Goal: Task Accomplishment & Management: Use online tool/utility

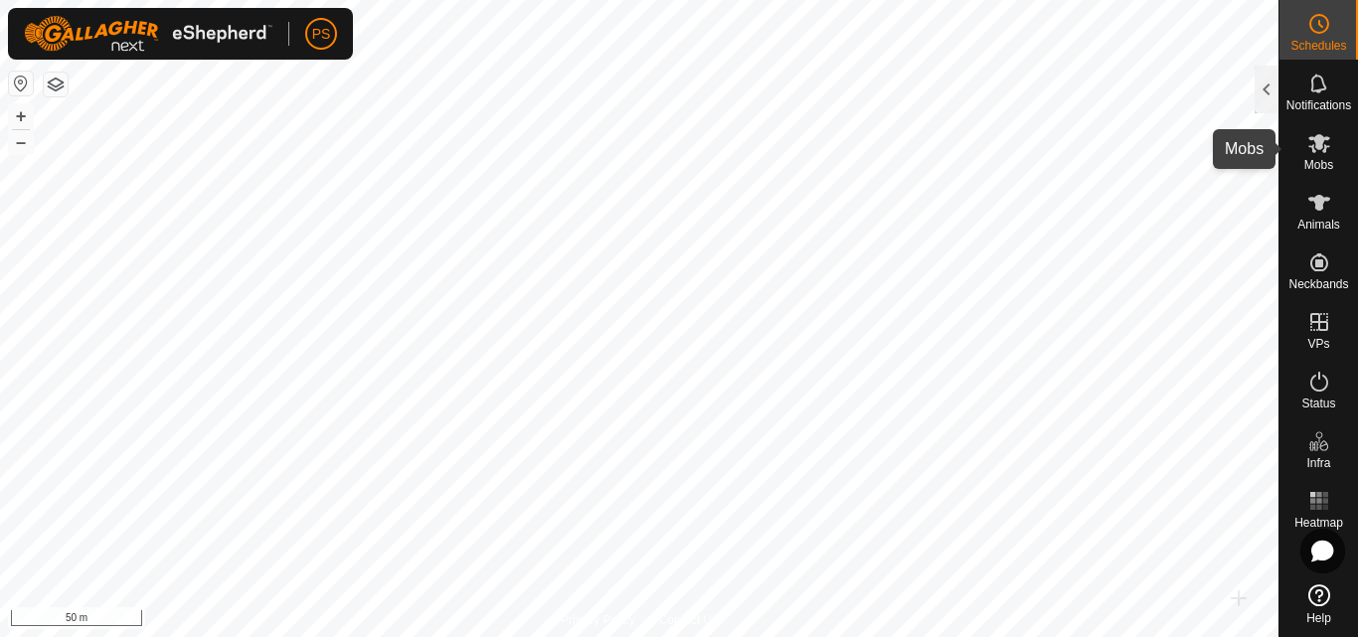
click at [1315, 146] on icon at bounding box center [1319, 143] width 22 height 19
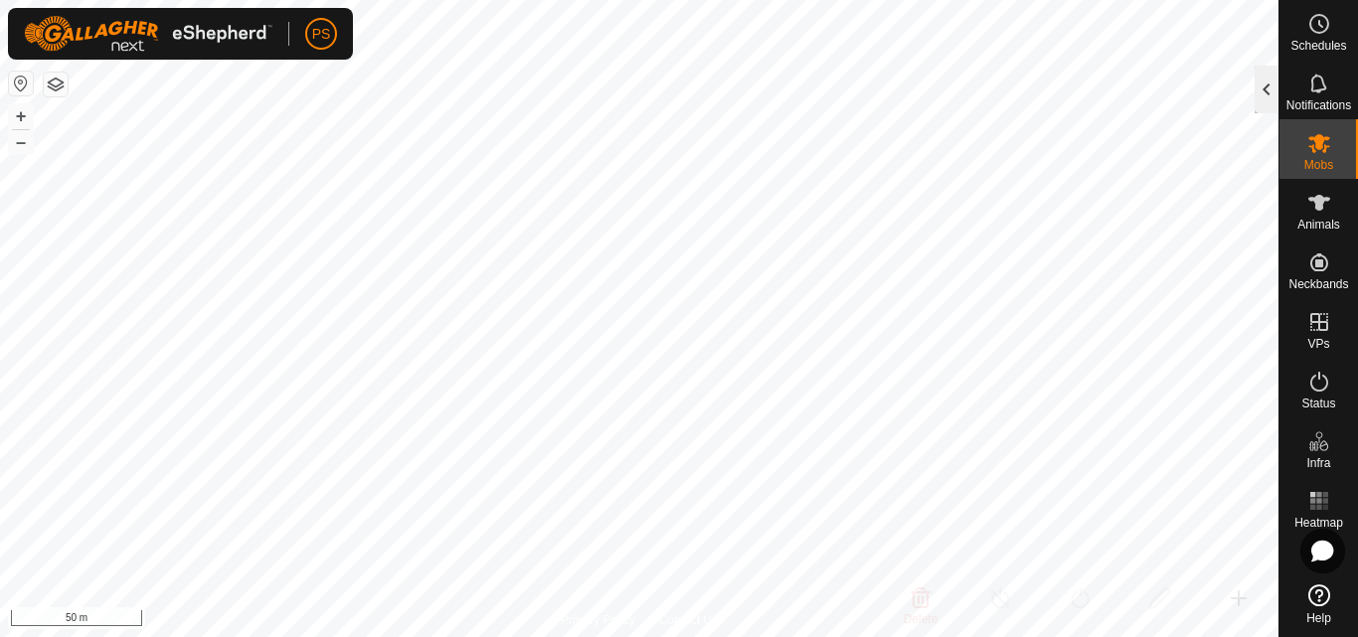
click at [1258, 93] on div at bounding box center [1266, 90] width 24 height 48
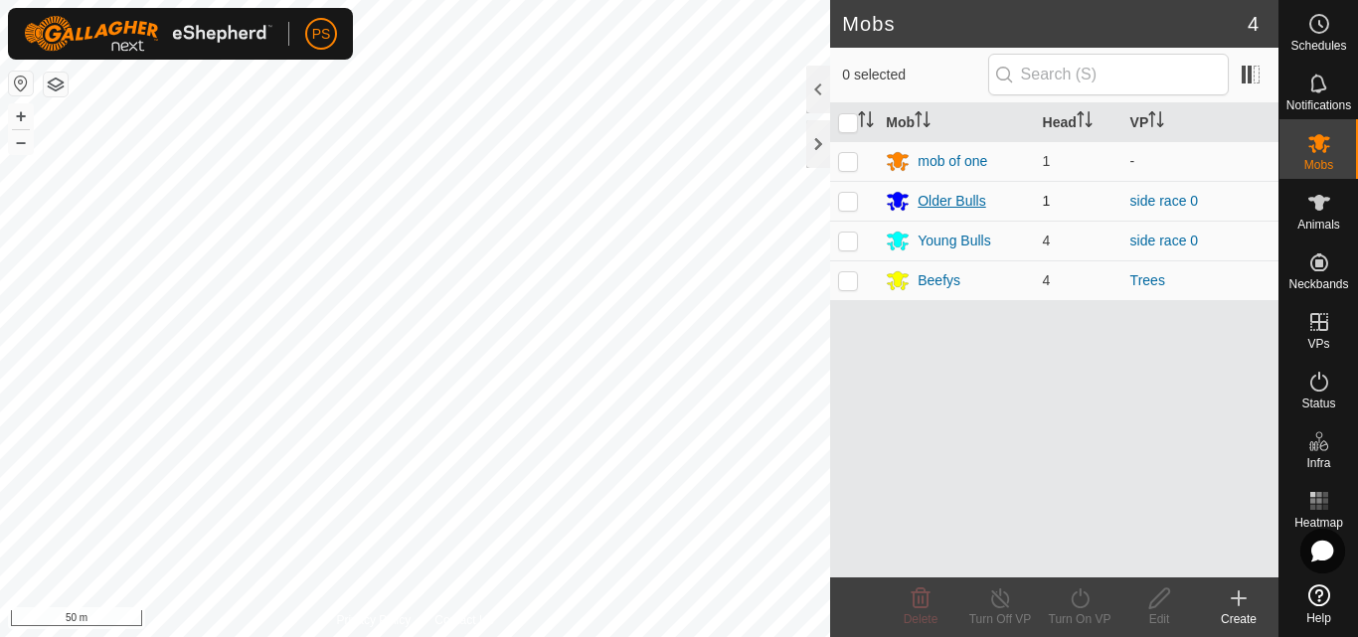
click at [950, 199] on div "Older Bulls" at bounding box center [951, 201] width 68 height 21
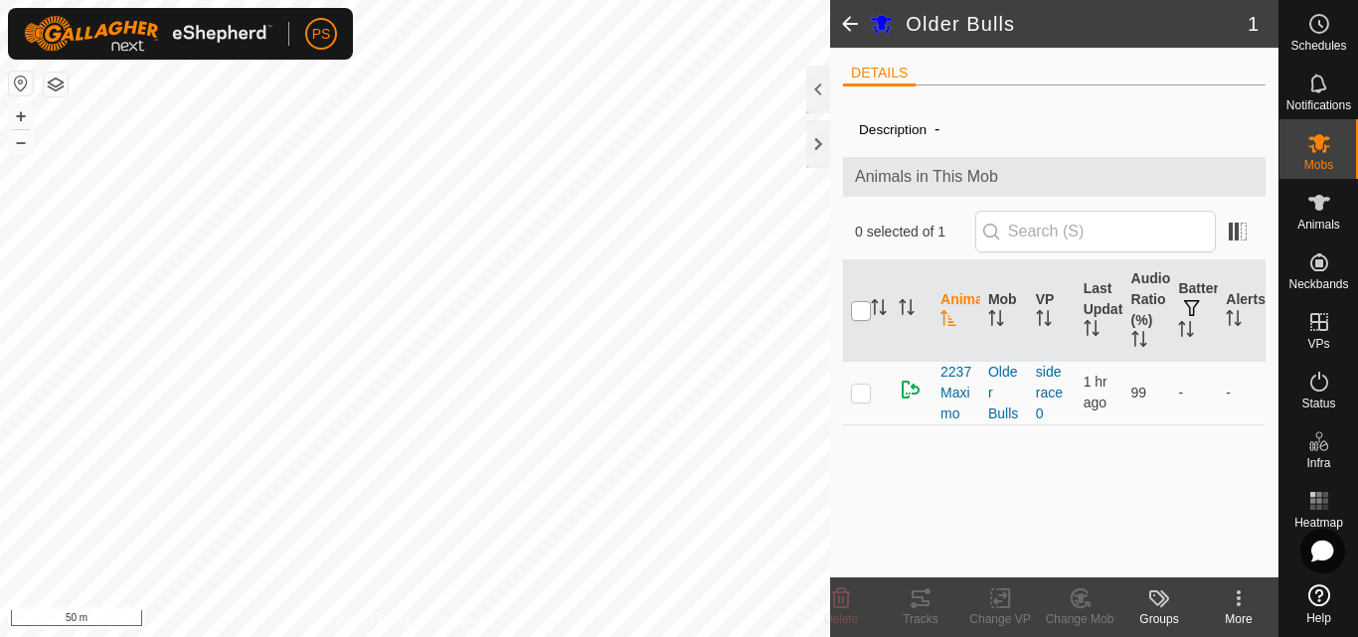
click at [860, 313] on input "checkbox" at bounding box center [861, 311] width 20 height 20
checkbox input "true"
click at [921, 598] on icon at bounding box center [920, 598] width 18 height 16
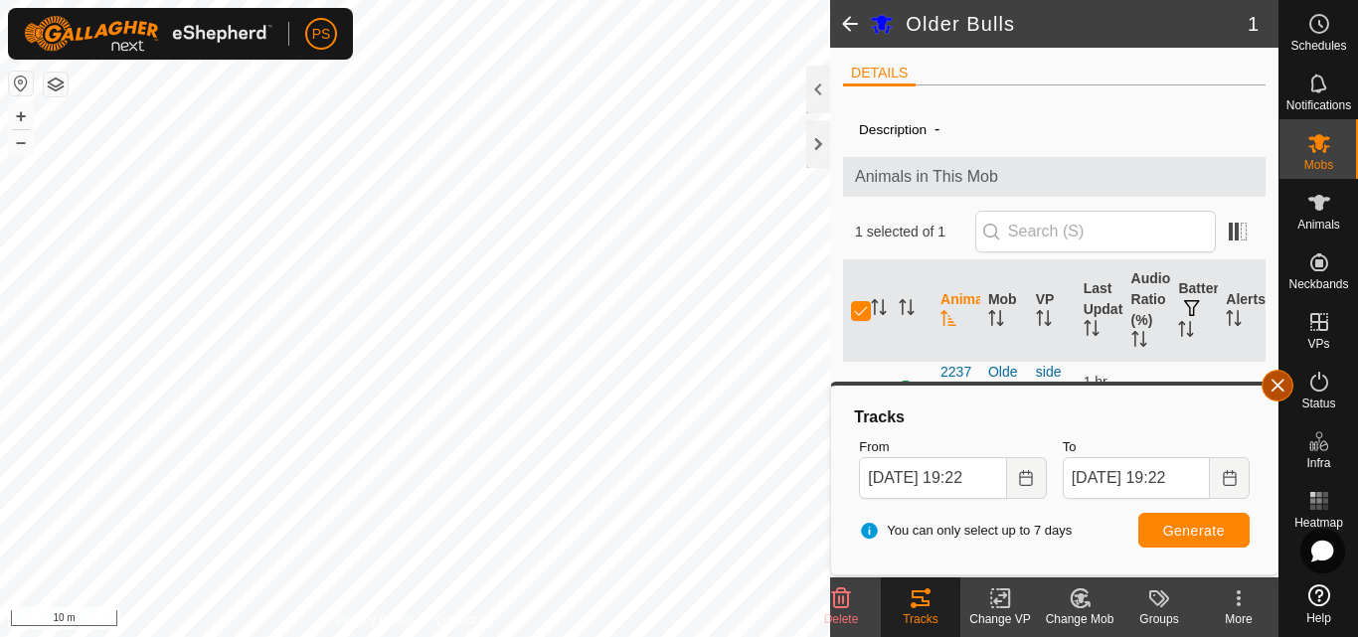
click at [1271, 385] on button "button" at bounding box center [1277, 386] width 32 height 32
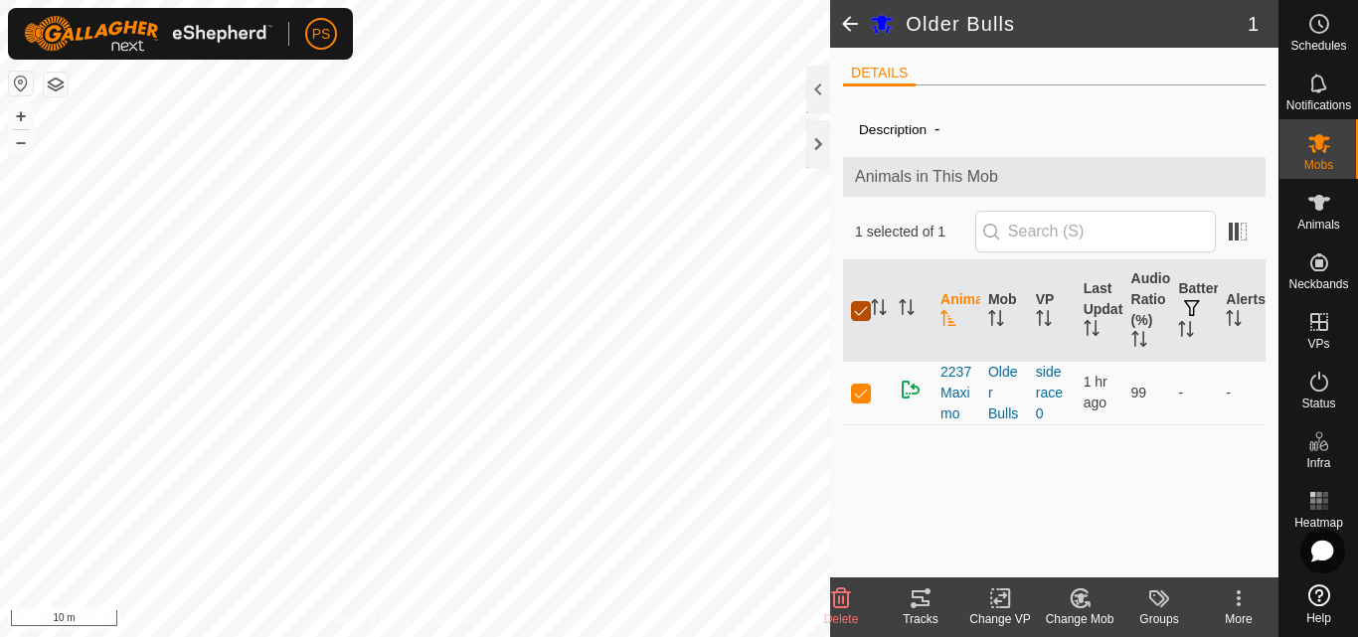
click at [864, 313] on input "checkbox" at bounding box center [861, 311] width 20 height 20
checkbox input "false"
click at [850, 23] on span at bounding box center [850, 24] width 40 height 48
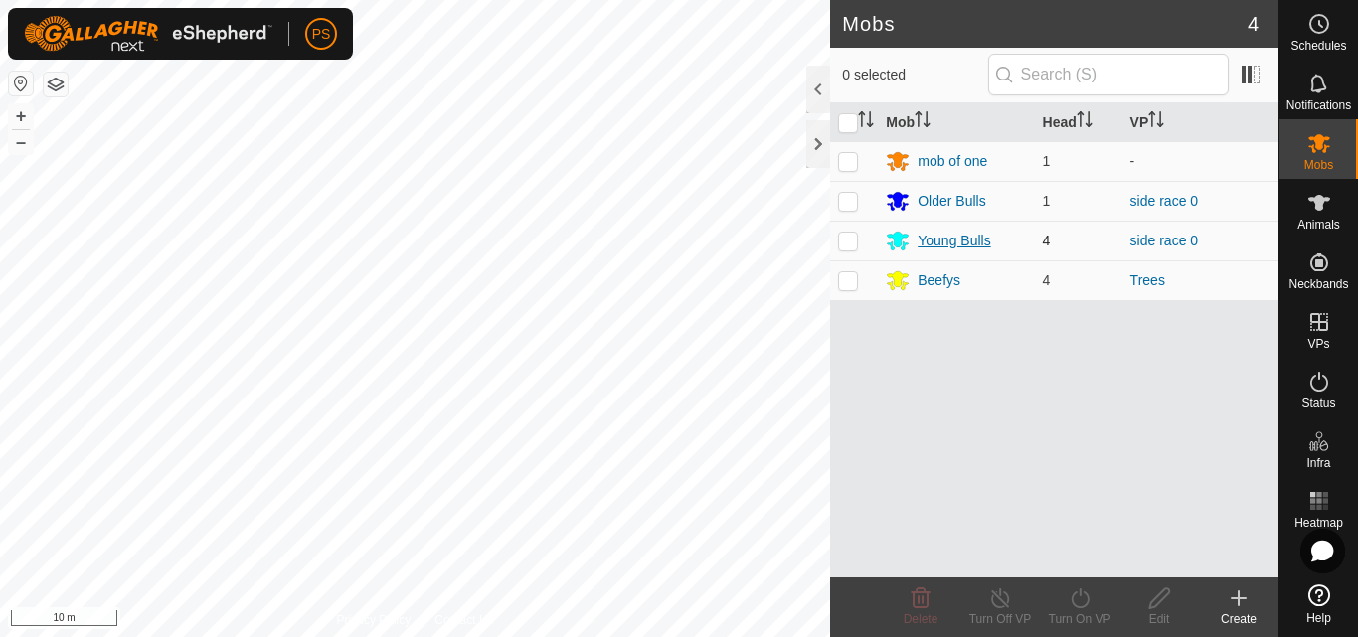
click at [940, 241] on div "Young Bulls" at bounding box center [953, 241] width 73 height 21
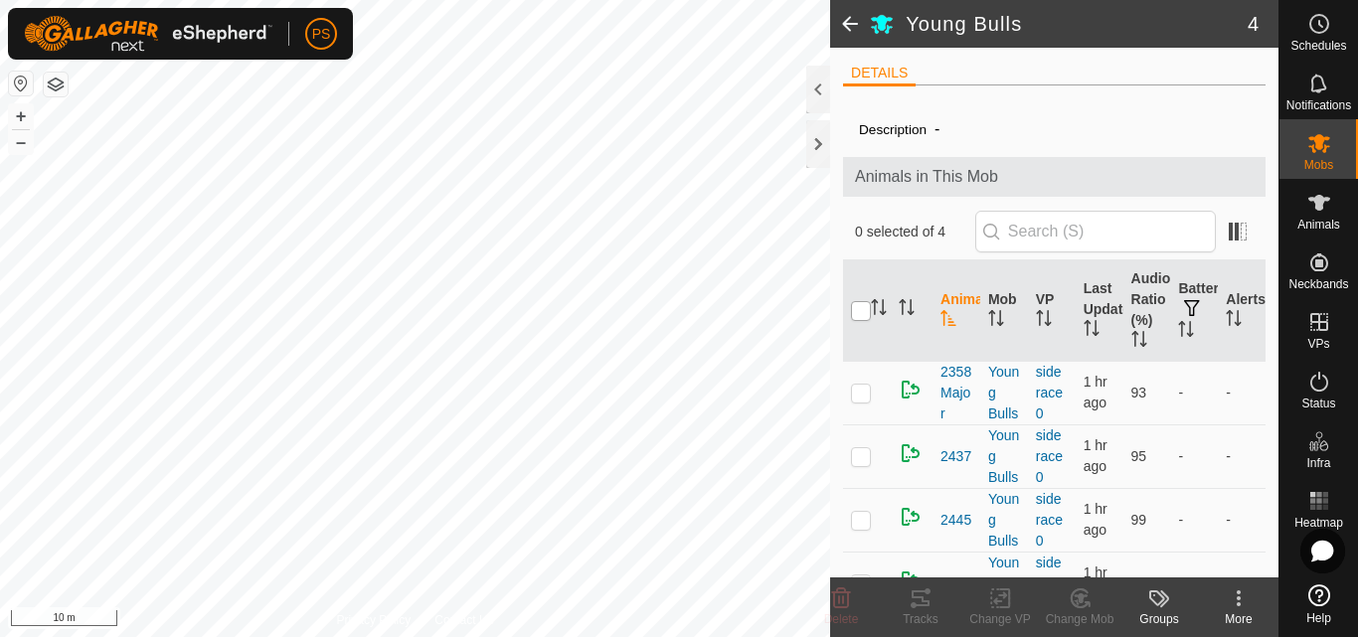
click at [859, 310] on input "checkbox" at bounding box center [861, 311] width 20 height 20
checkbox input "true"
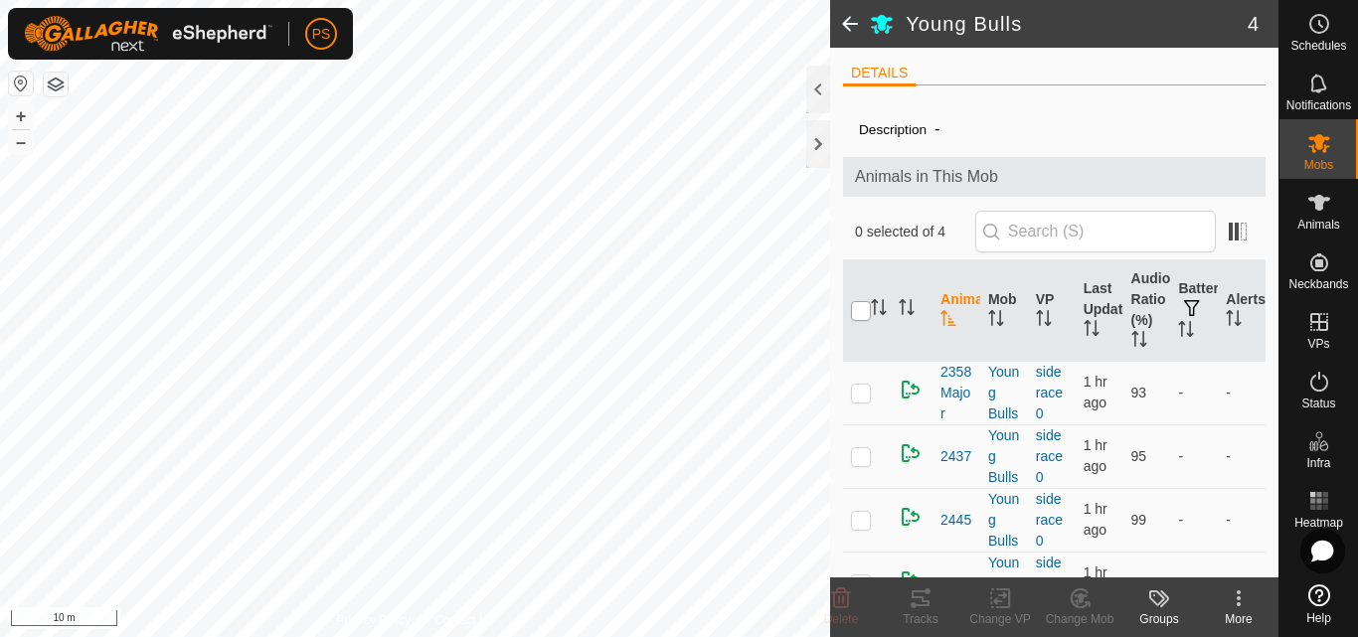
checkbox input "true"
click at [915, 594] on icon at bounding box center [920, 598] width 24 height 24
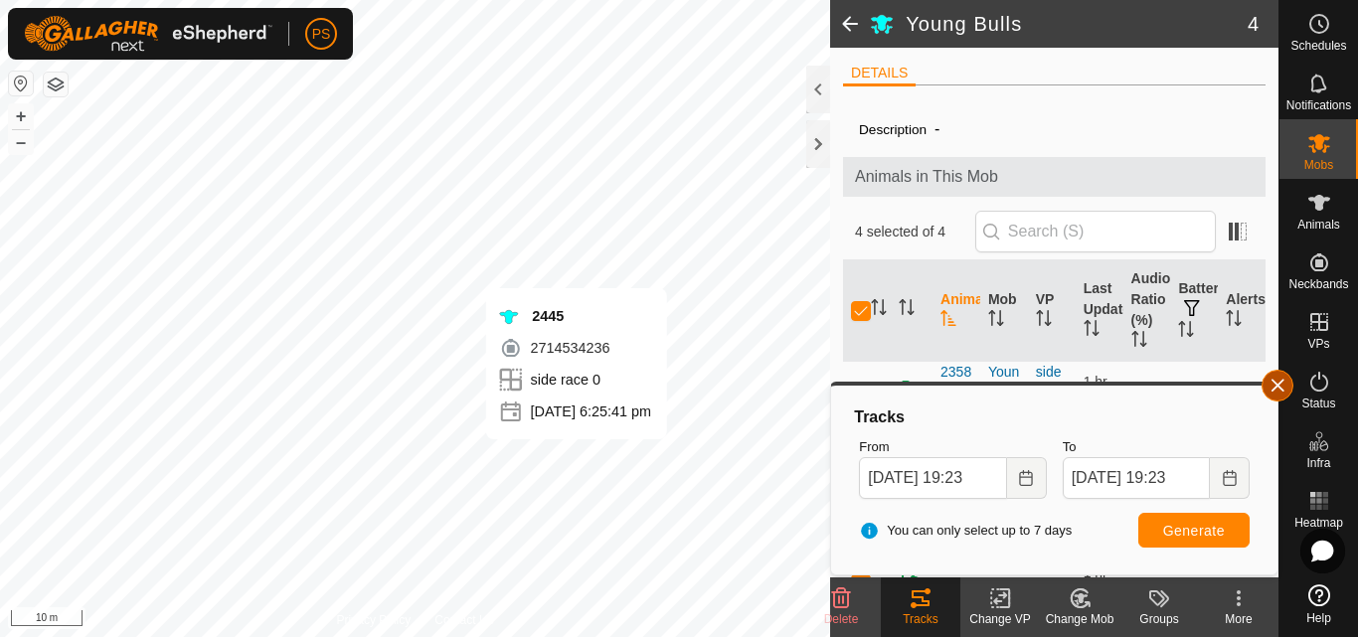
click at [1282, 381] on button "button" at bounding box center [1277, 386] width 32 height 32
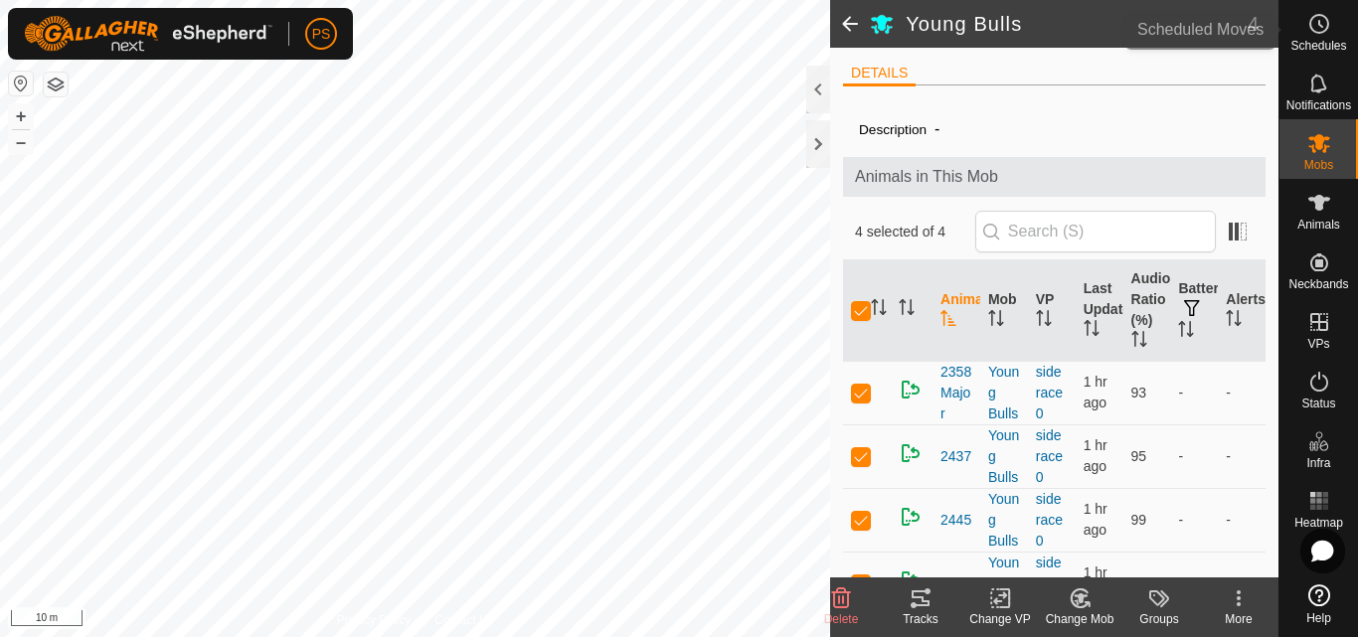
click at [1324, 21] on icon at bounding box center [1319, 24] width 24 height 24
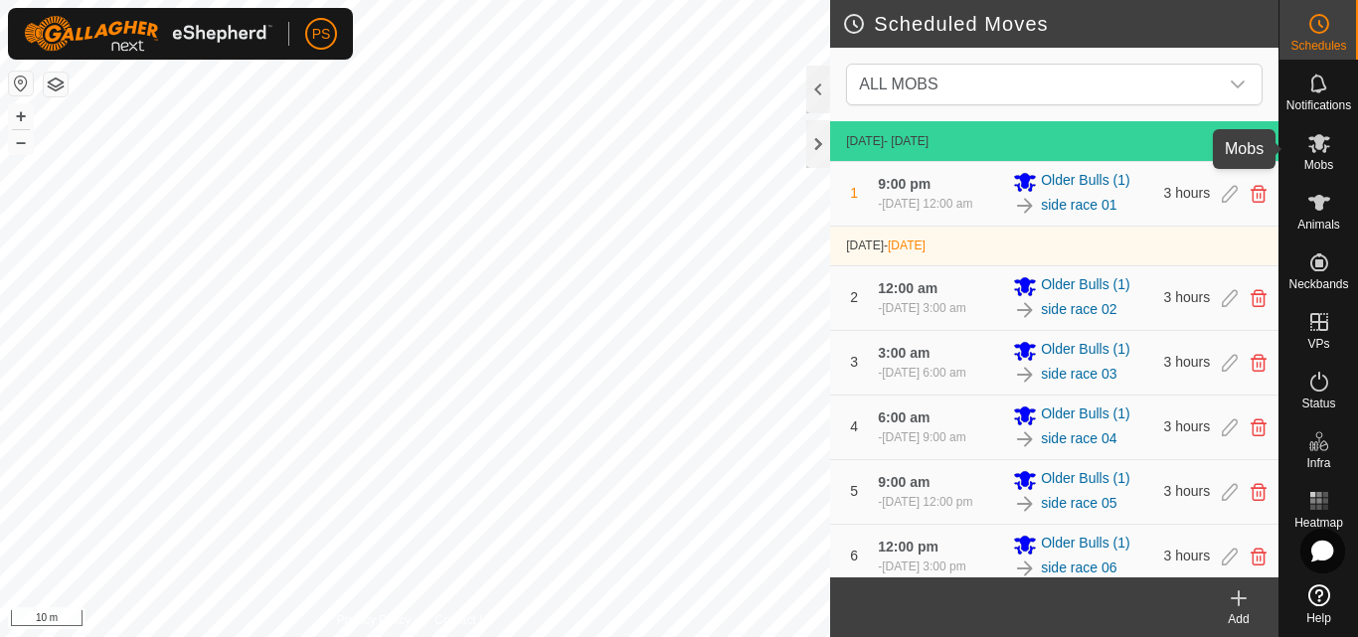
click at [1321, 150] on icon at bounding box center [1319, 143] width 24 height 24
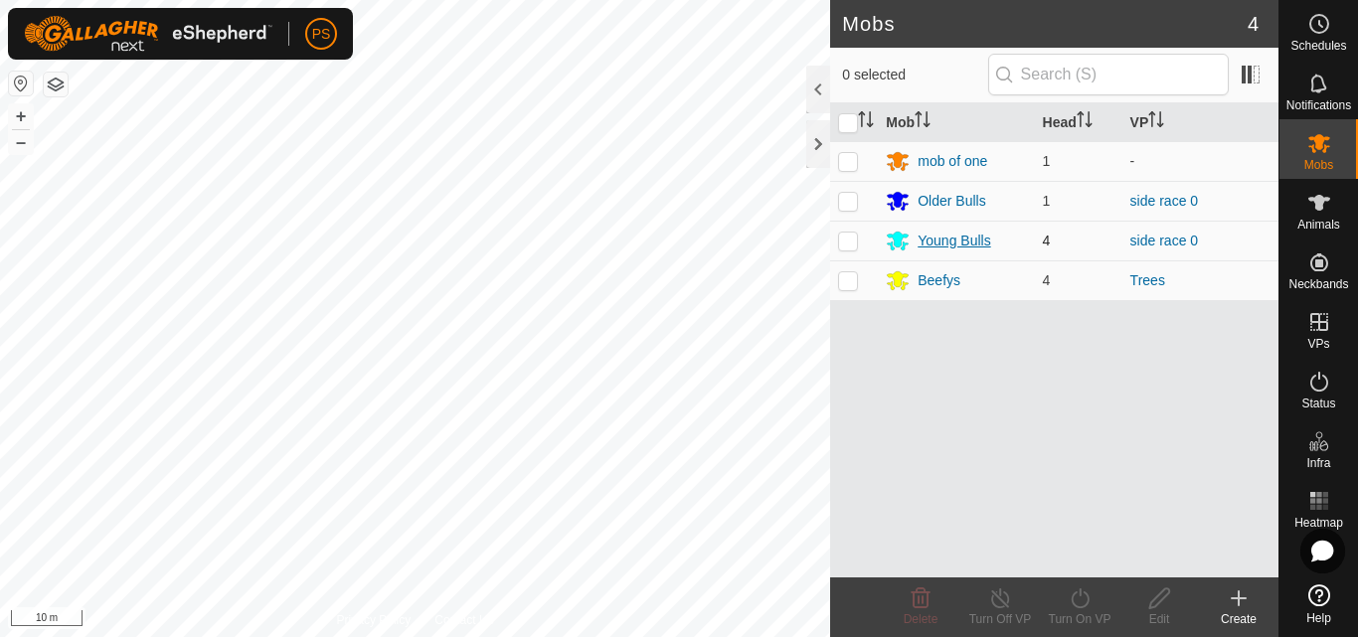
click at [948, 241] on div "Young Bulls" at bounding box center [953, 241] width 73 height 21
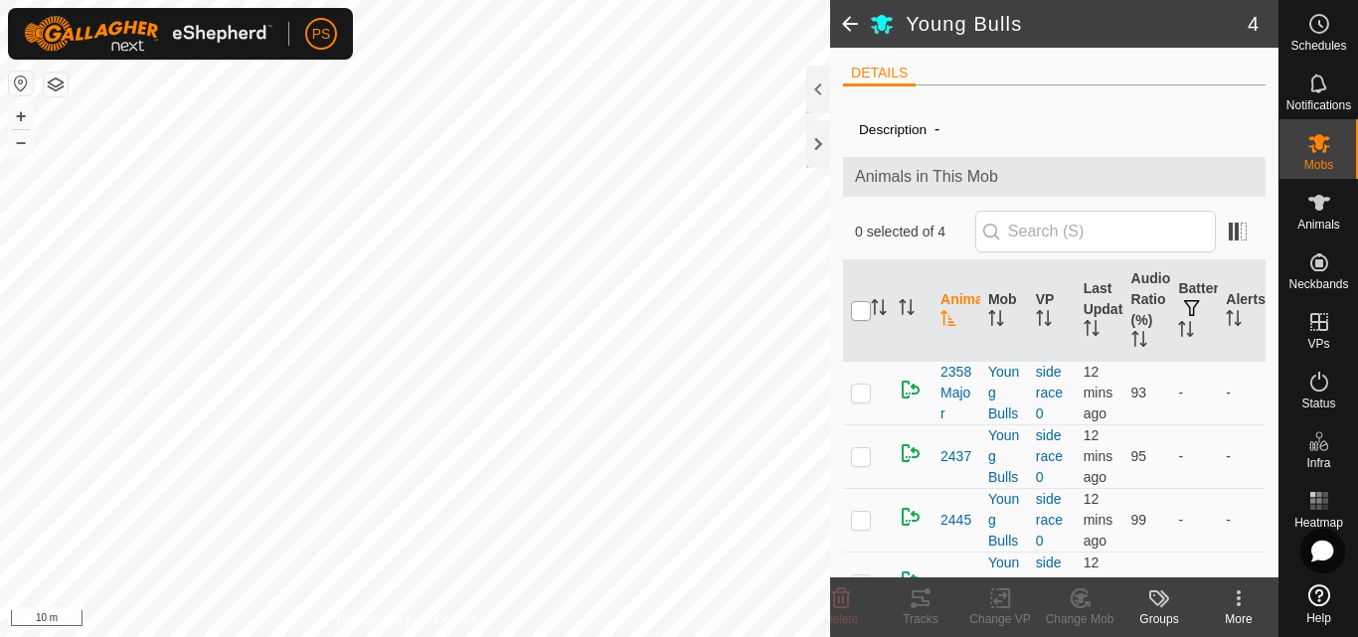
click at [866, 313] on input "checkbox" at bounding box center [861, 311] width 20 height 20
checkbox input "true"
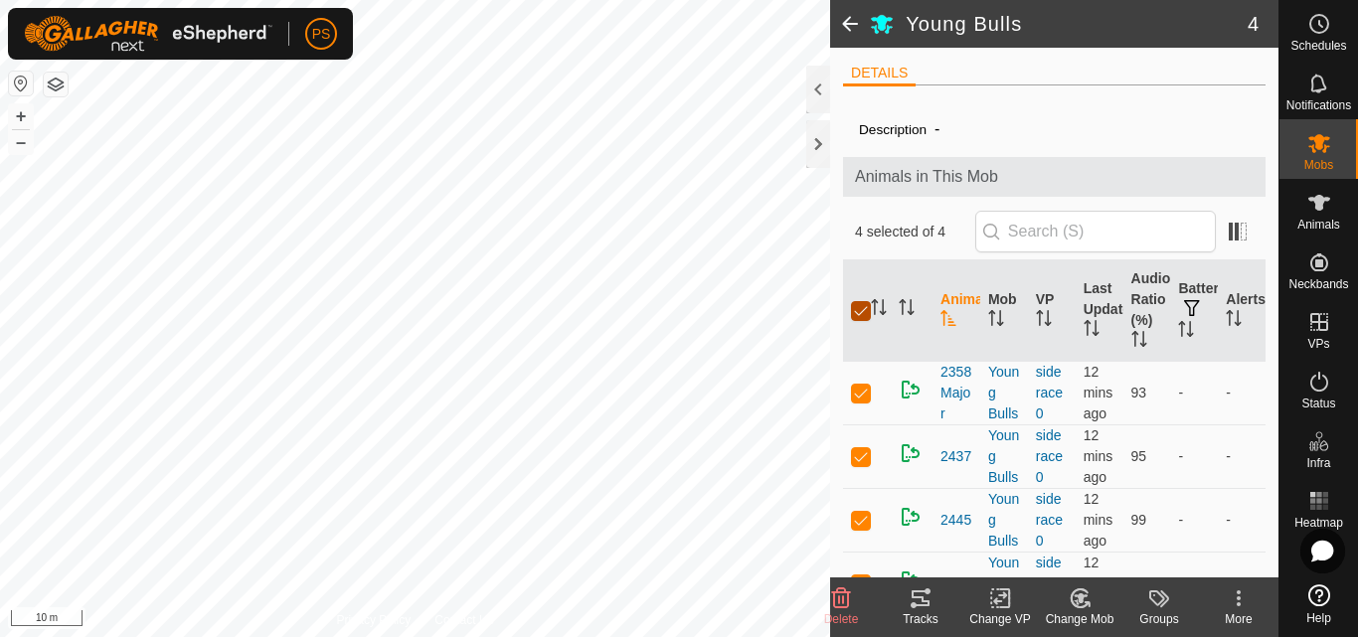
checkbox input "true"
click at [1075, 598] on icon at bounding box center [1079, 598] width 25 height 24
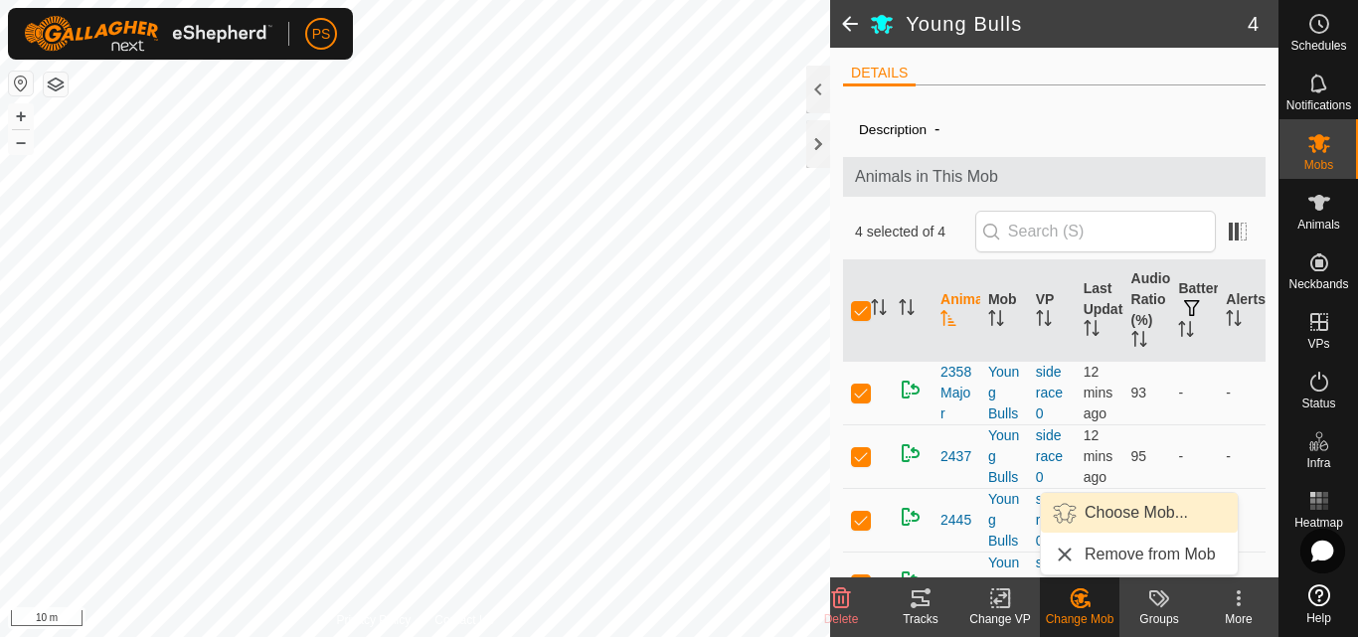
click at [1143, 503] on link "Choose Mob..." at bounding box center [1139, 513] width 197 height 40
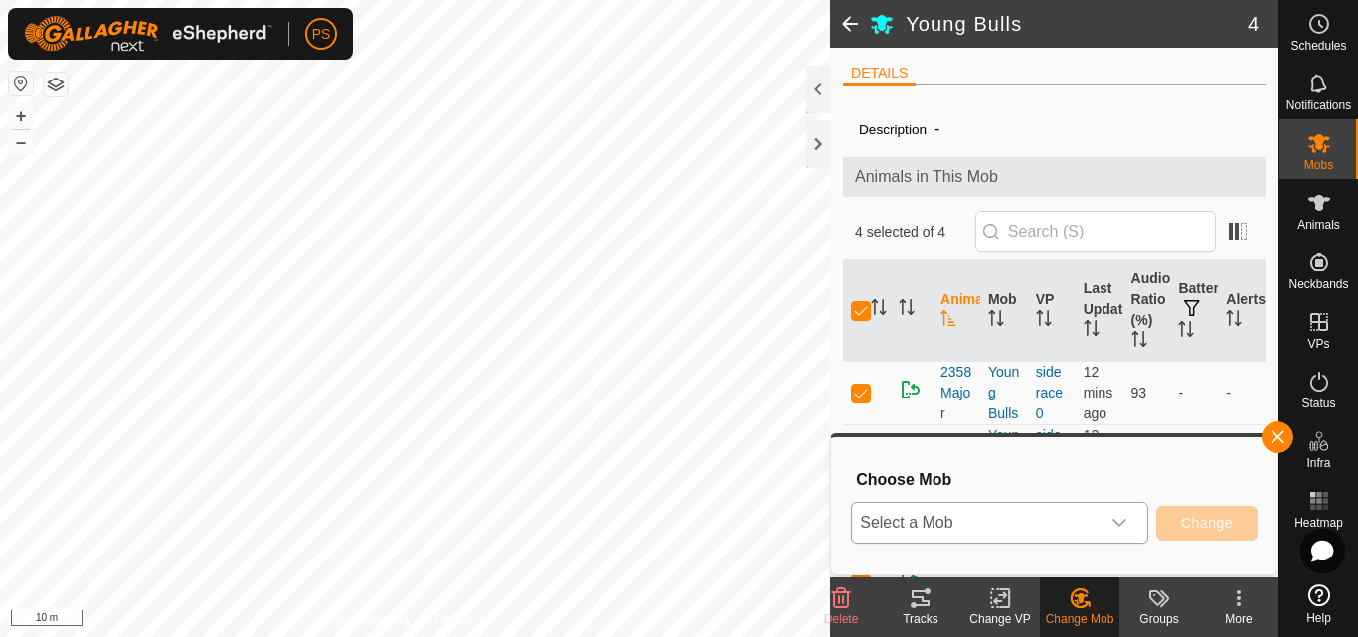
click at [1117, 519] on icon "dropdown trigger" at bounding box center [1119, 523] width 16 height 16
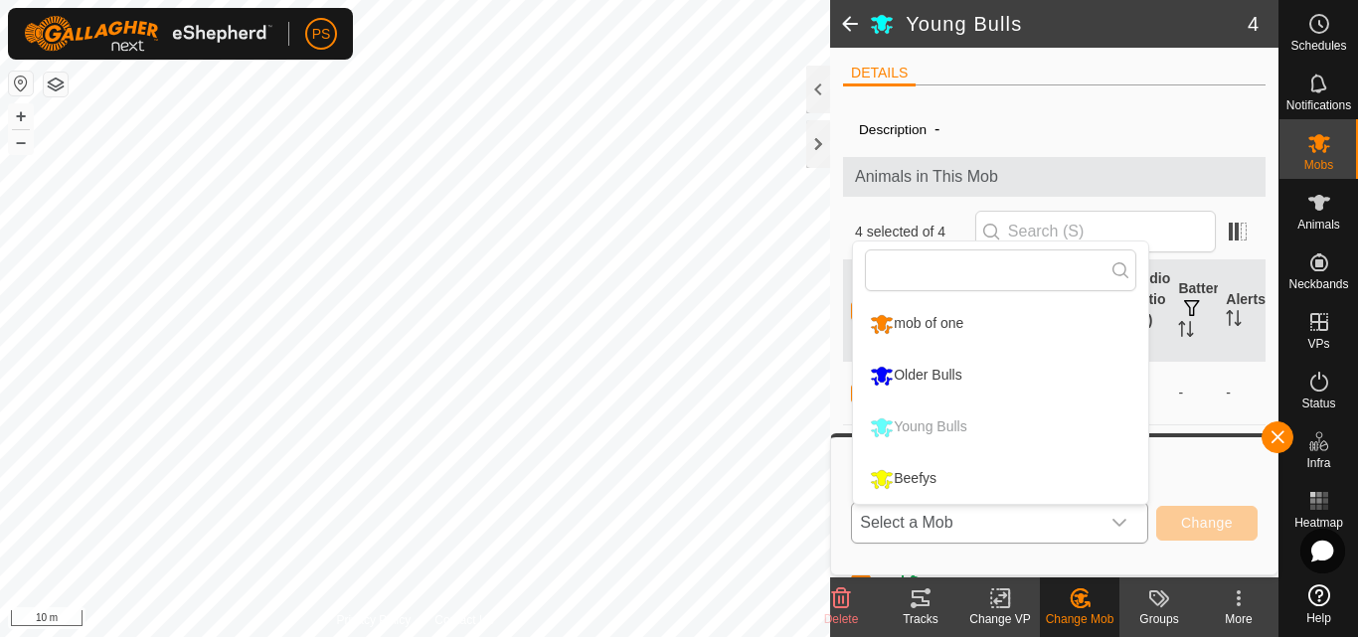
click at [964, 373] on li "Older Bulls" at bounding box center [1000, 376] width 295 height 50
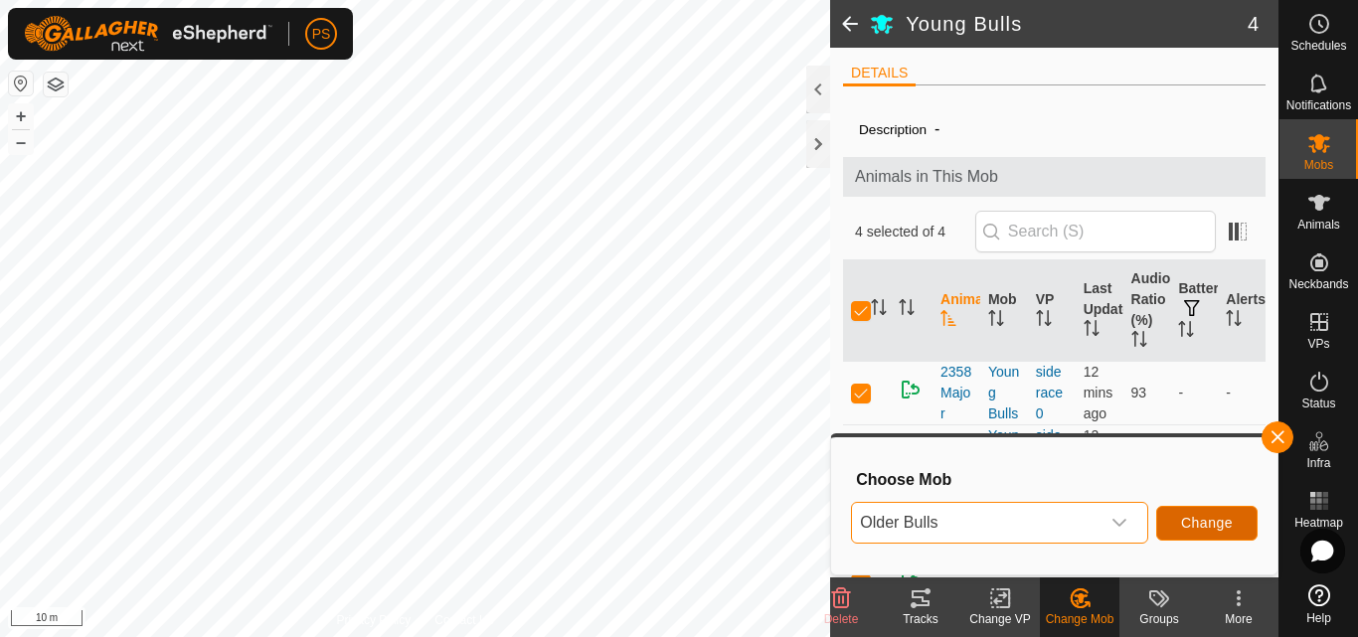
click at [1204, 524] on span "Change" at bounding box center [1207, 523] width 52 height 16
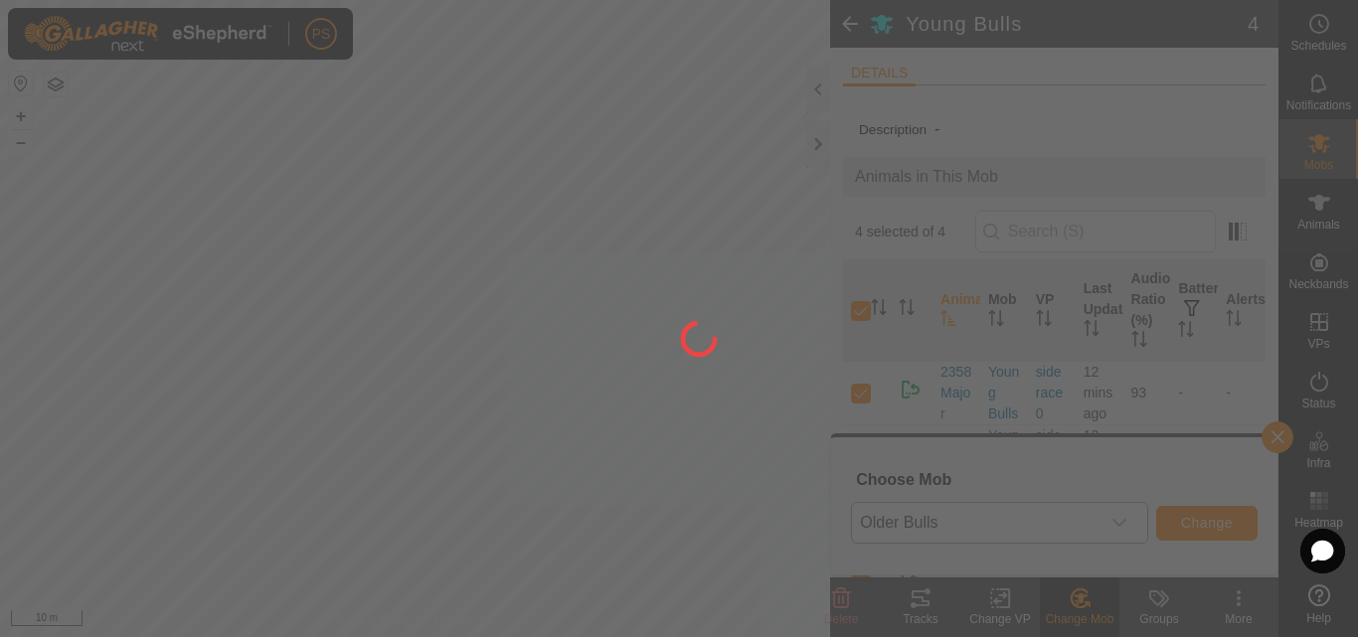
checkbox input "false"
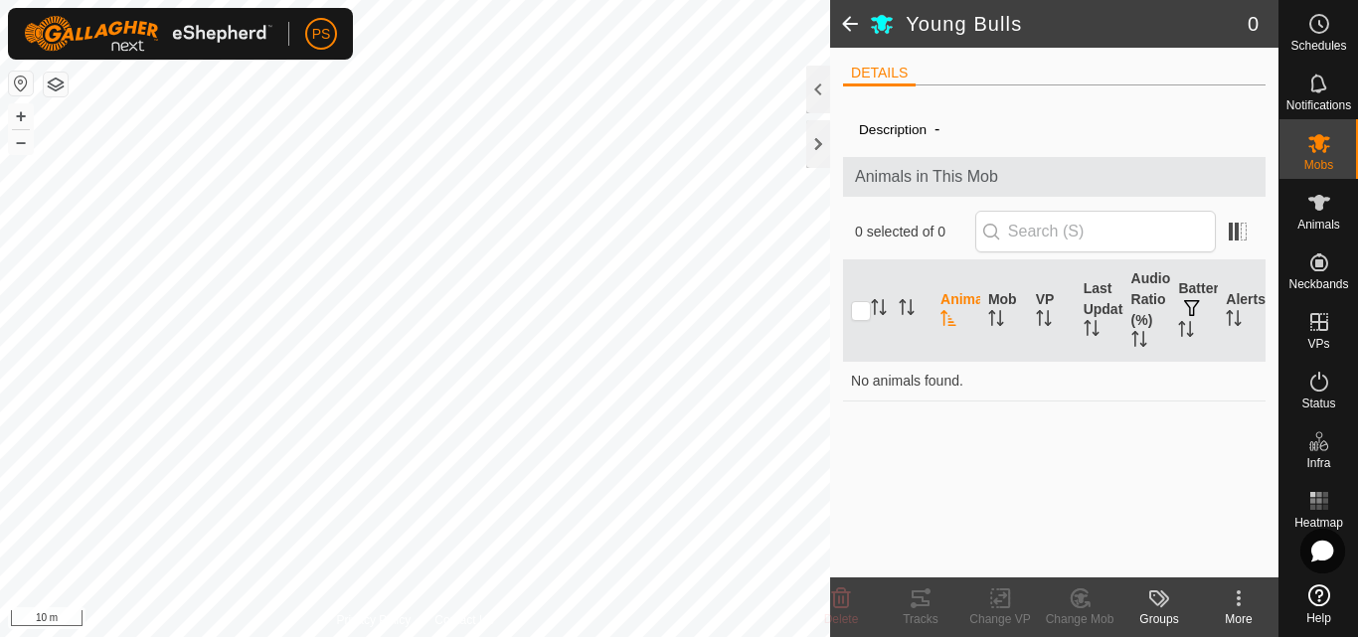
click at [848, 24] on span at bounding box center [850, 24] width 40 height 48
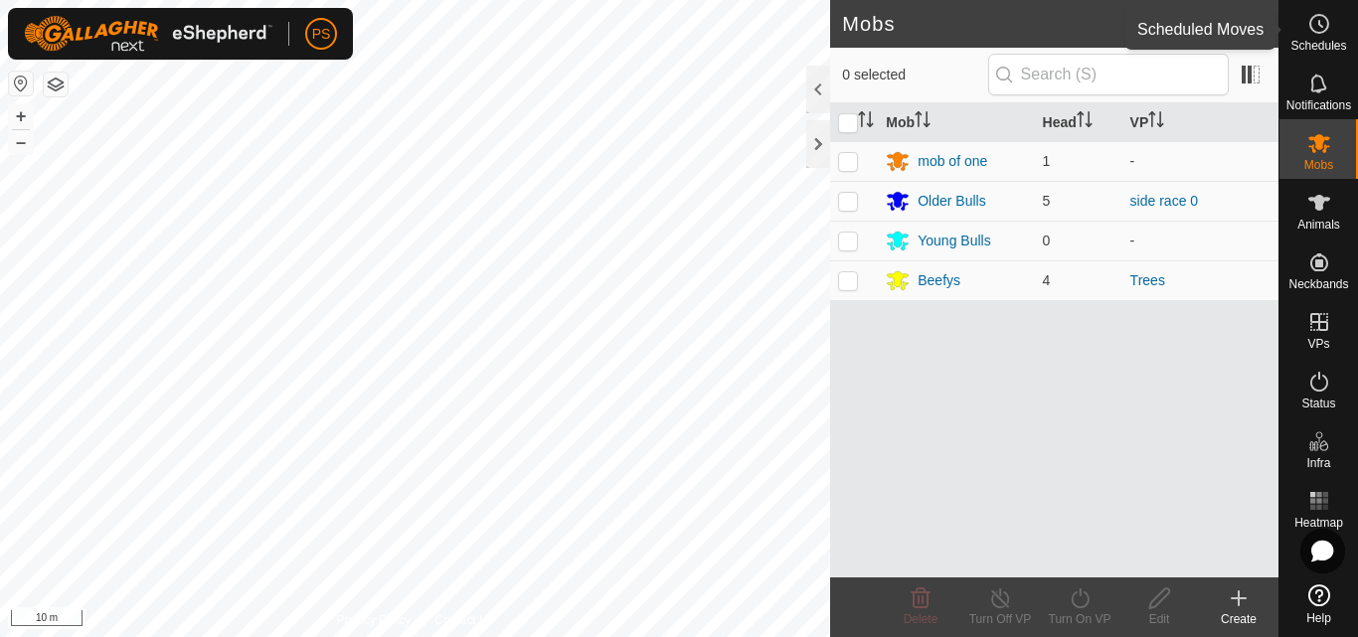
click at [1325, 23] on icon at bounding box center [1319, 24] width 24 height 24
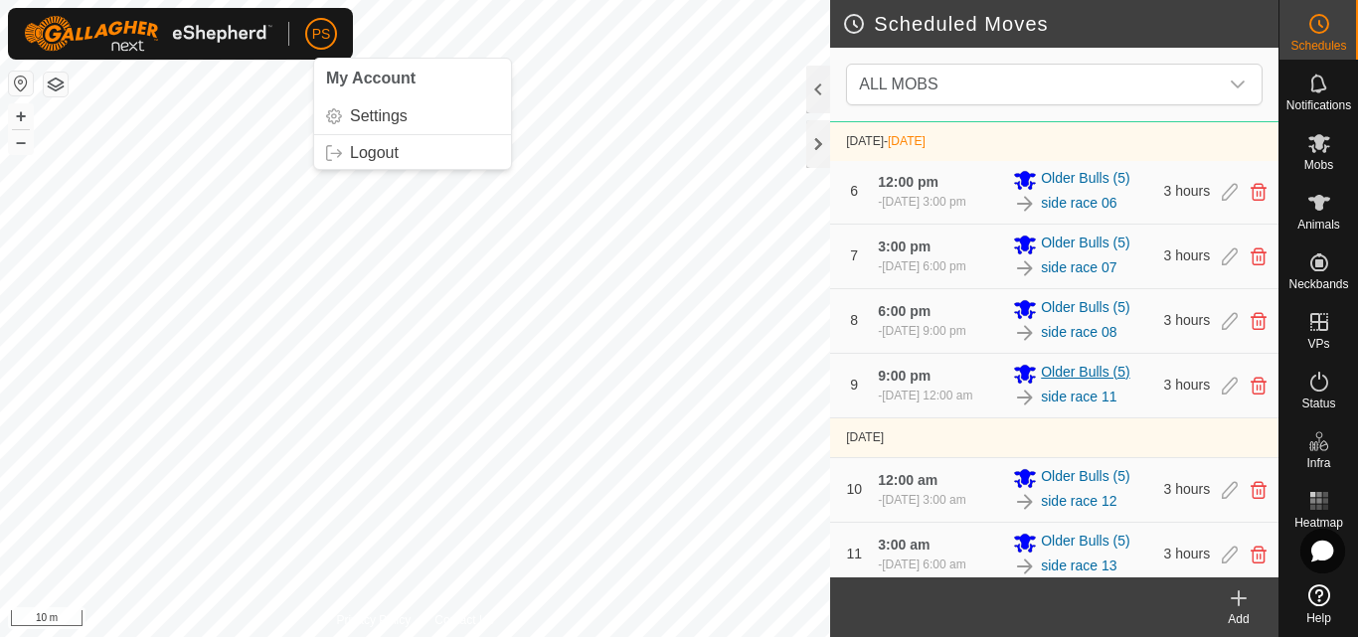
scroll to position [398, 0]
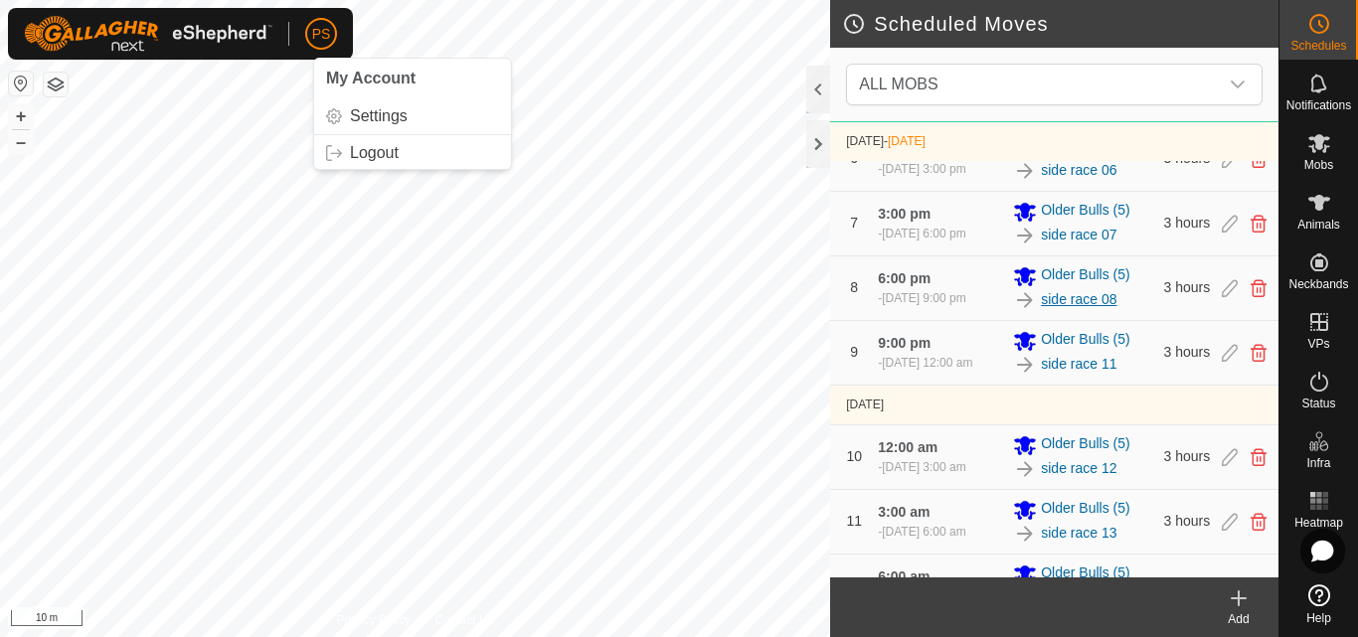
click at [1068, 310] on link "side race 08" at bounding box center [1079, 299] width 76 height 21
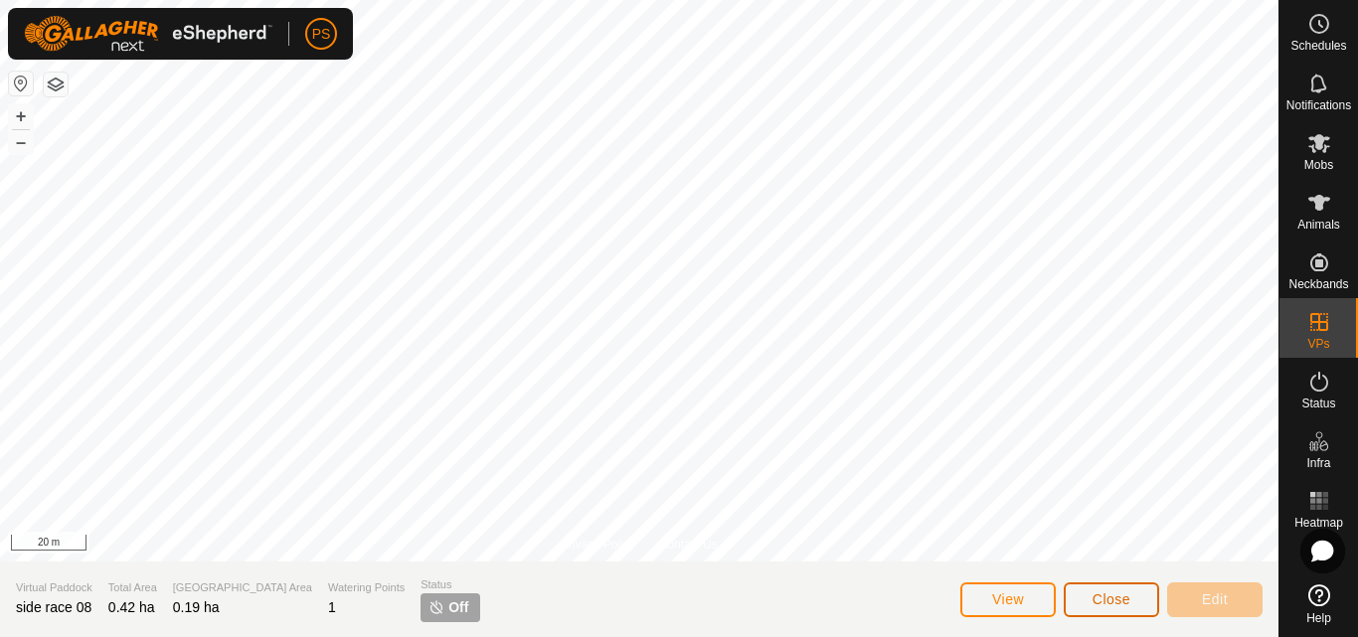
click at [1120, 599] on span "Close" at bounding box center [1111, 599] width 38 height 16
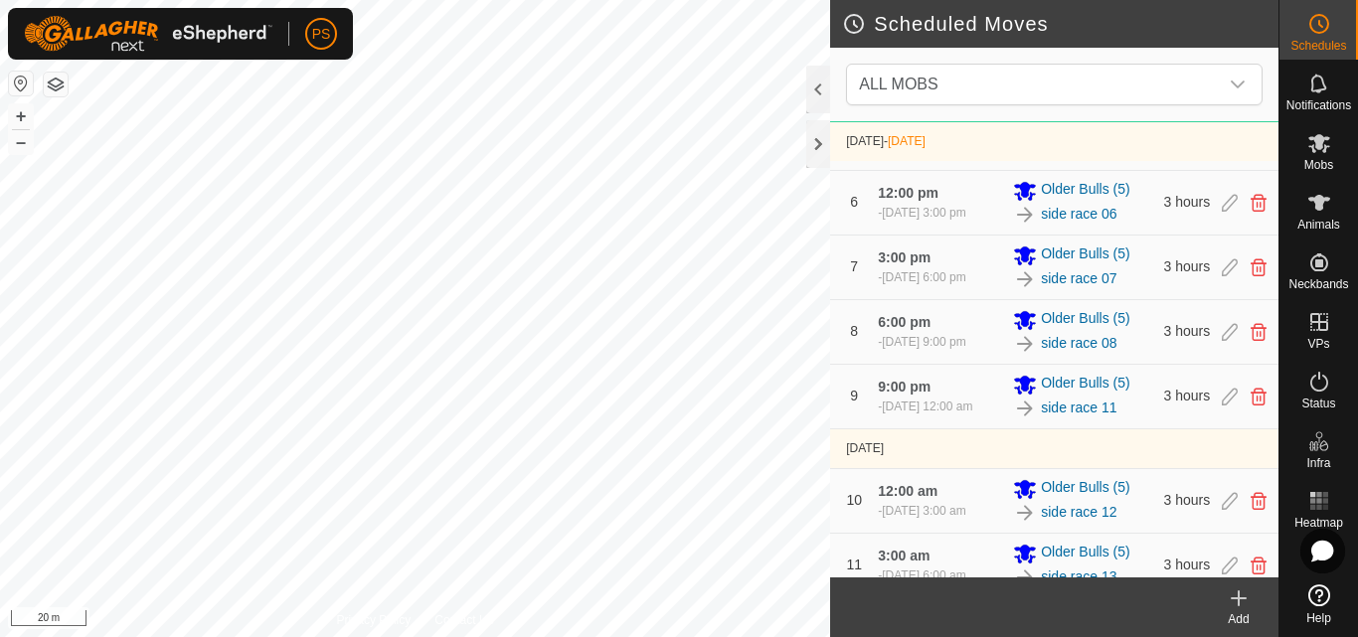
scroll to position [398, 0]
